Goal: Task Accomplishment & Management: Complete application form

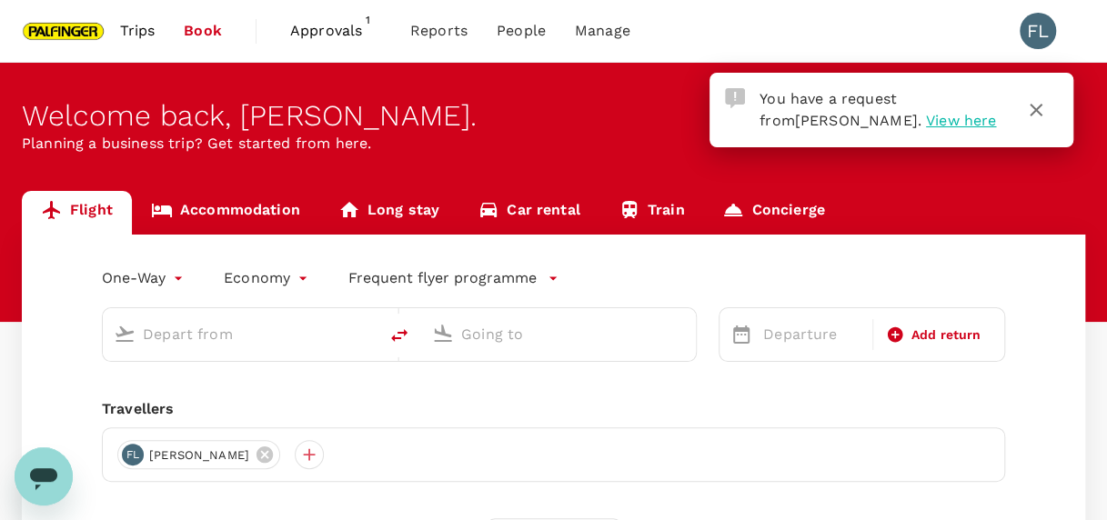
type input "roundtrip"
type input "Singapore Changi (SIN)"
type input "Kuala Lumpur Intl ([GEOGRAPHIC_DATA])"
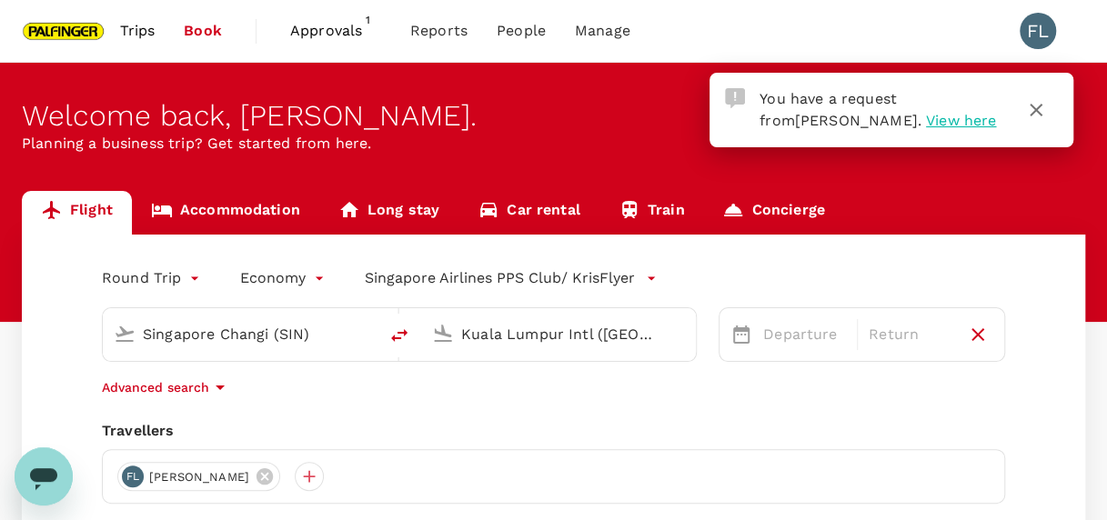
click at [926, 122] on span "View here" at bounding box center [961, 120] width 70 height 17
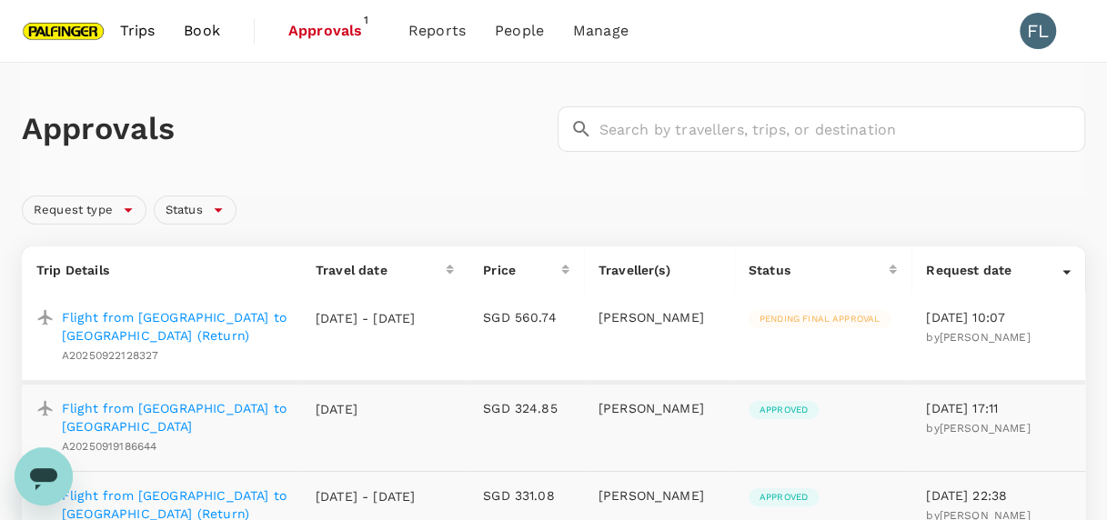
click at [178, 313] on p "Flight from [GEOGRAPHIC_DATA] to [GEOGRAPHIC_DATA] (Return)" at bounding box center [174, 326] width 225 height 36
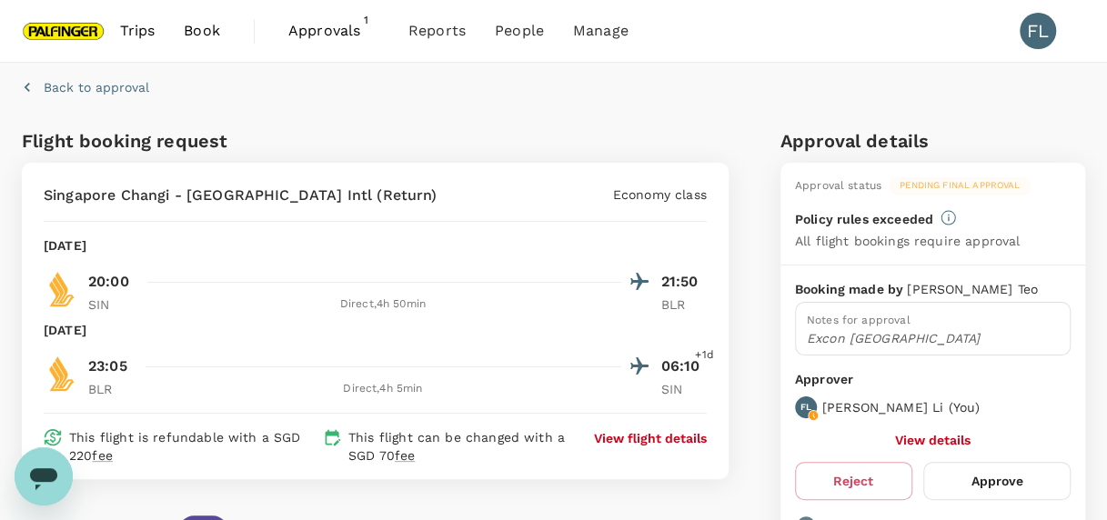
click at [995, 481] on button "Approve" at bounding box center [996, 481] width 147 height 38
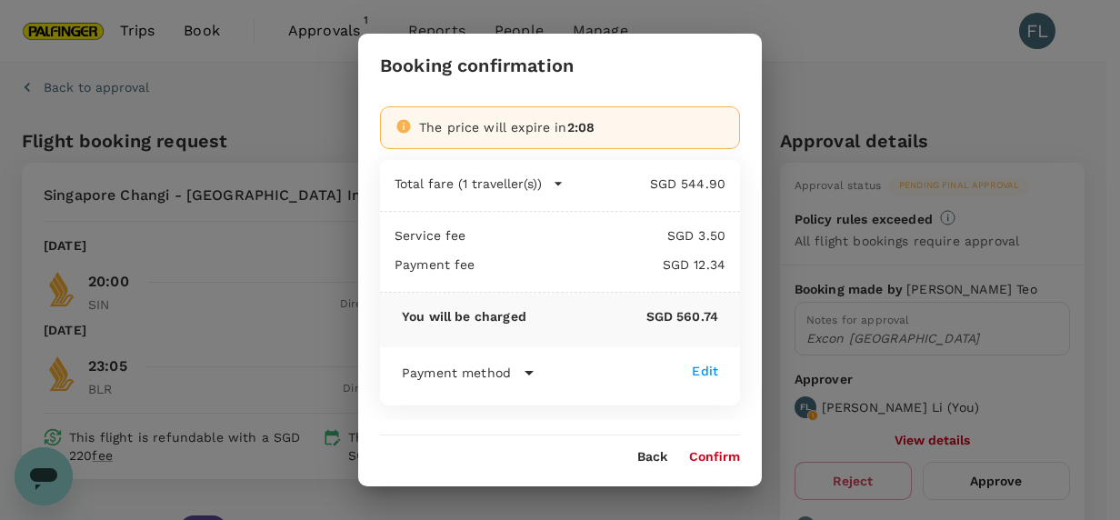
click at [709, 459] on button "Confirm" at bounding box center [714, 457] width 51 height 15
